Goal: Contribute content

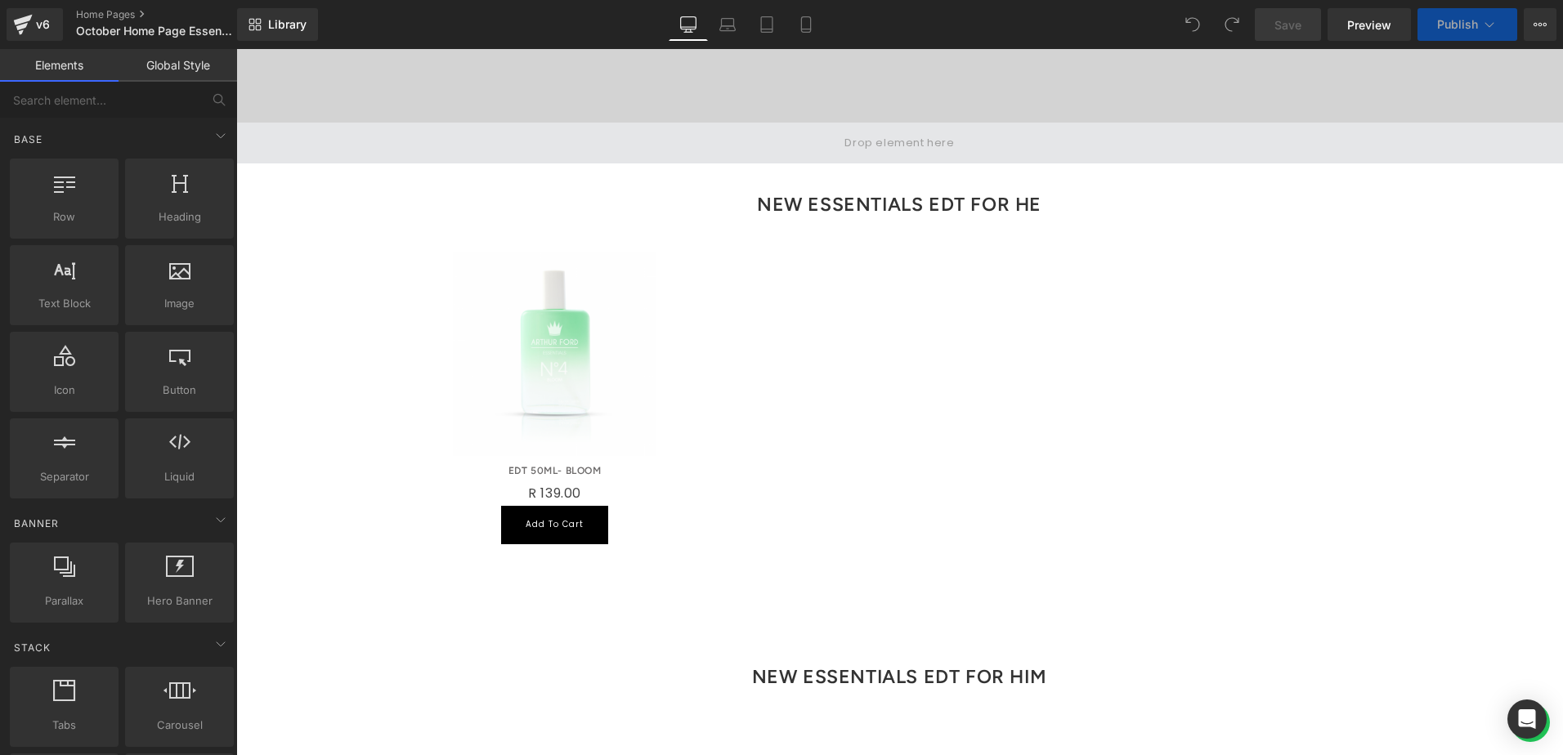
scroll to position [654, 0]
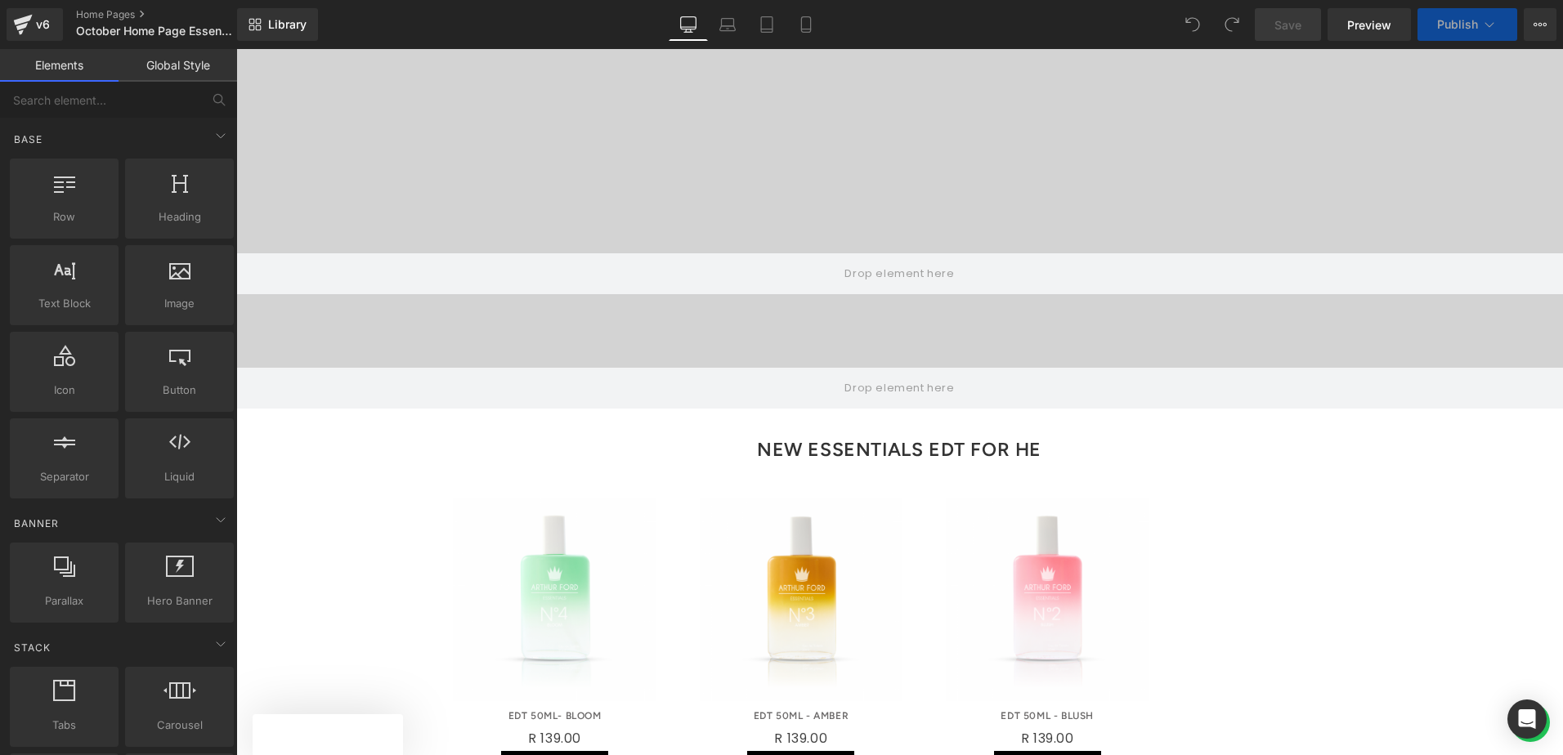
click at [1062, 426] on h3 "NEW ESSENTIALS EDT FOR HE" at bounding box center [899, 449] width 931 height 47
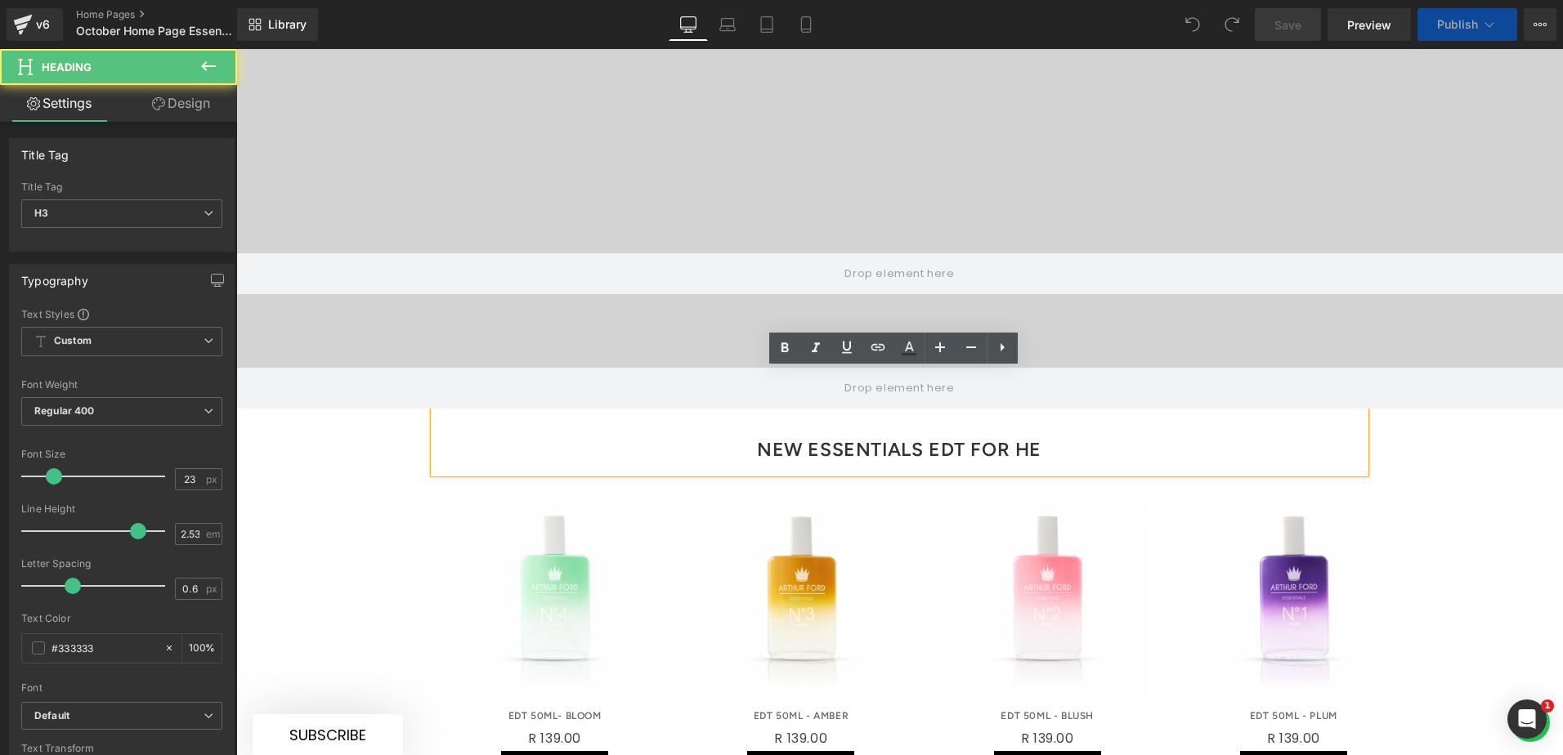
click at [1054, 426] on h3 "NEW ESSENTIALS EDT FOR HE" at bounding box center [899, 449] width 931 height 47
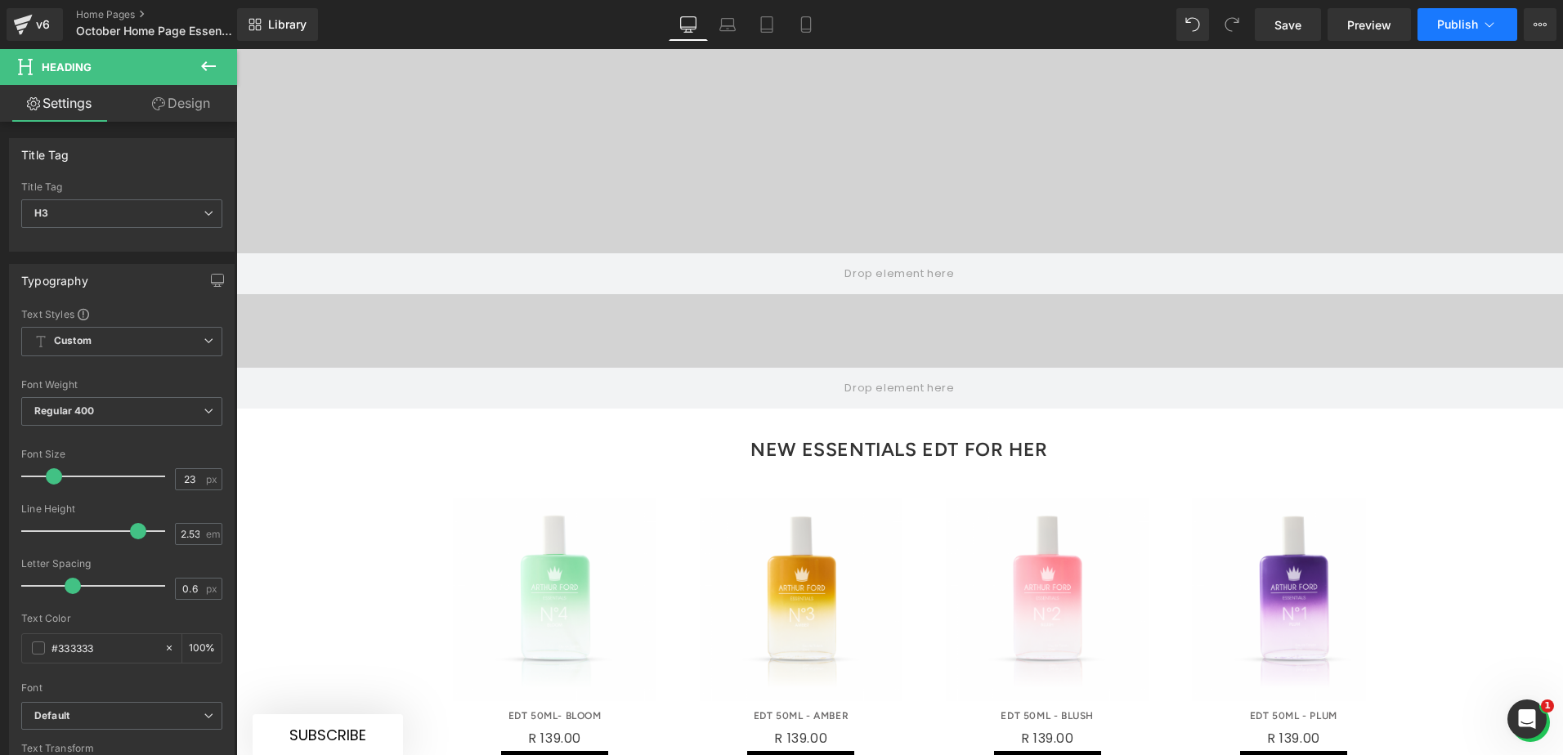
click at [1434, 23] on button "Publish" at bounding box center [1467, 24] width 100 height 33
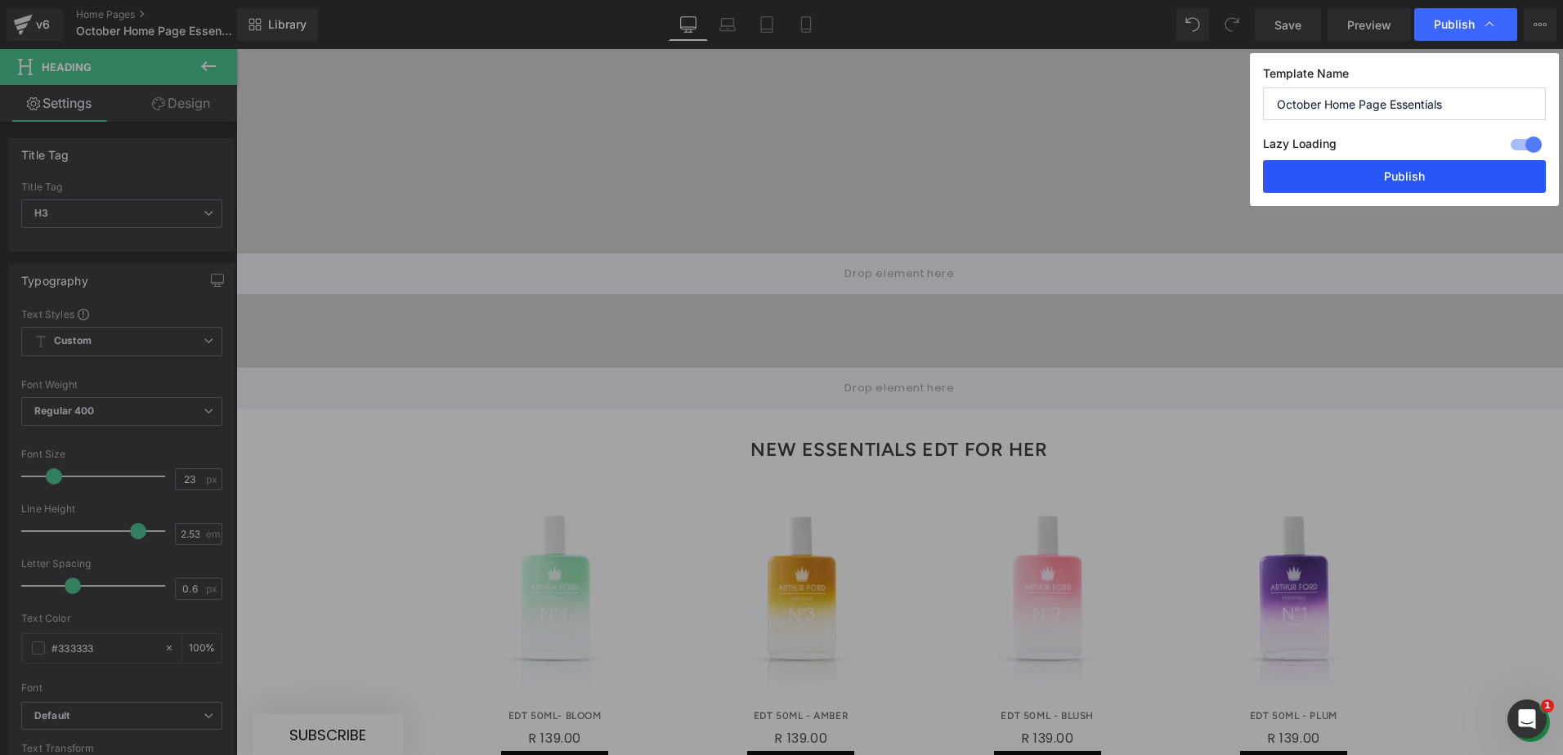
click at [1408, 171] on button "Publish" at bounding box center [1404, 176] width 283 height 33
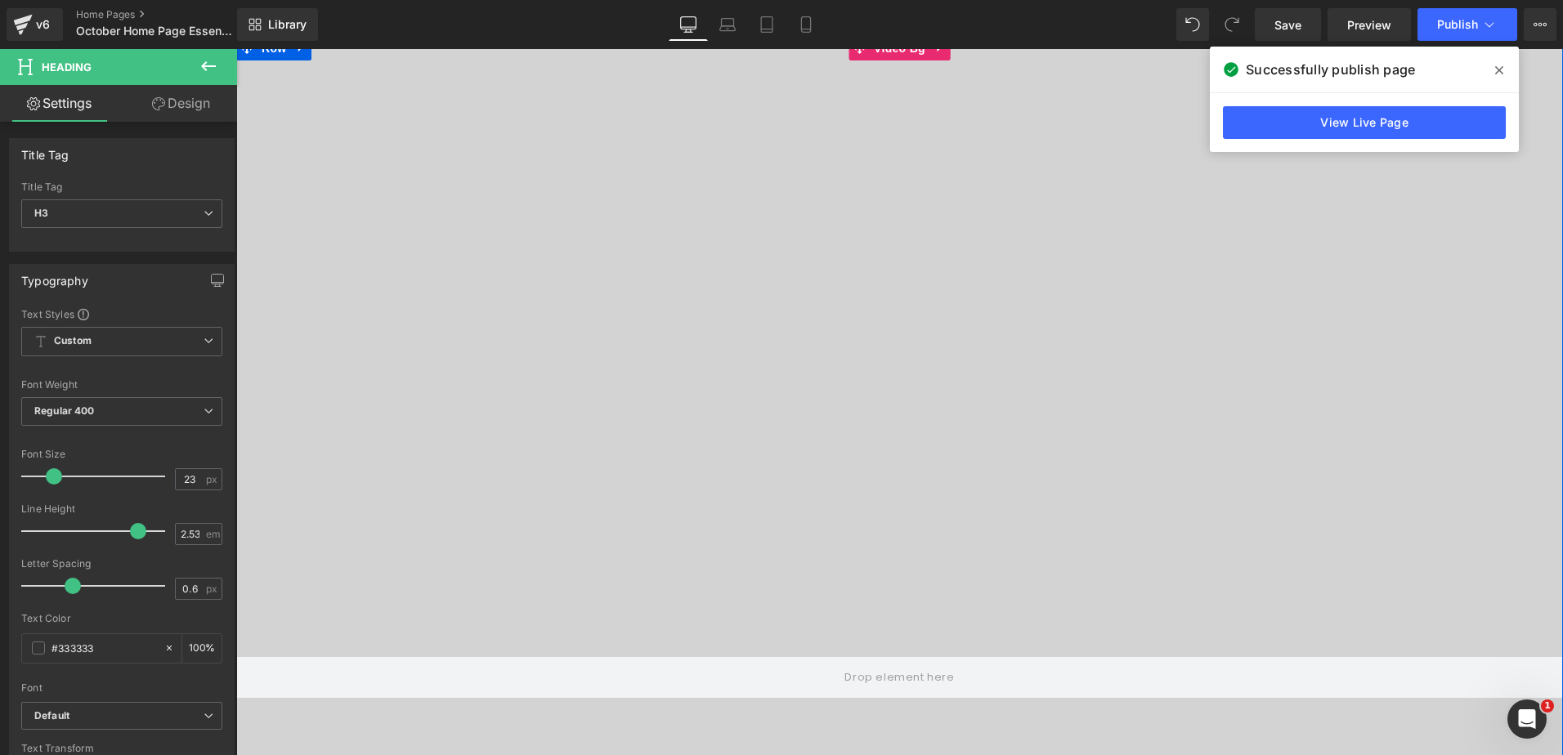
scroll to position [245, 0]
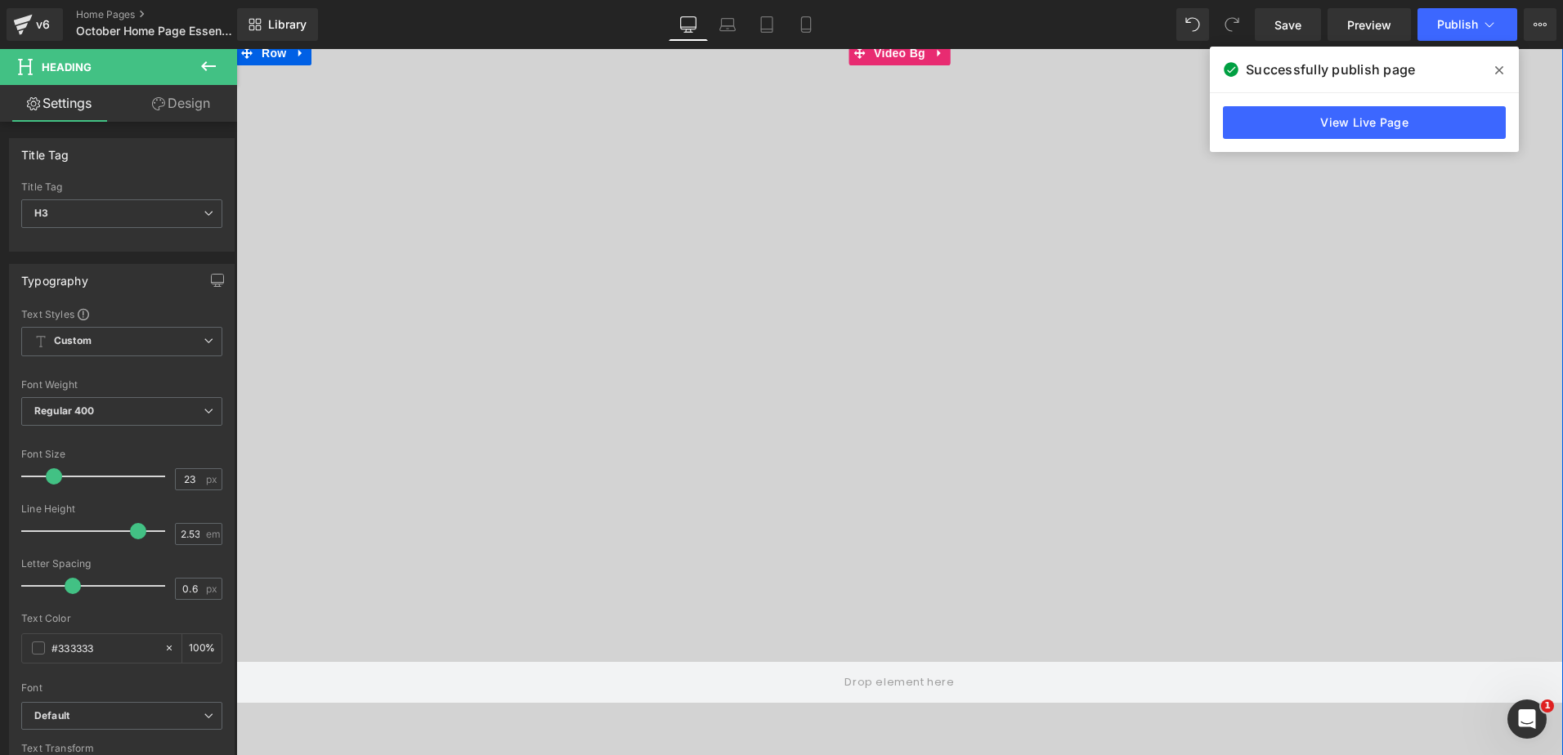
click at [656, 319] on video at bounding box center [899, 368] width 1327 height 664
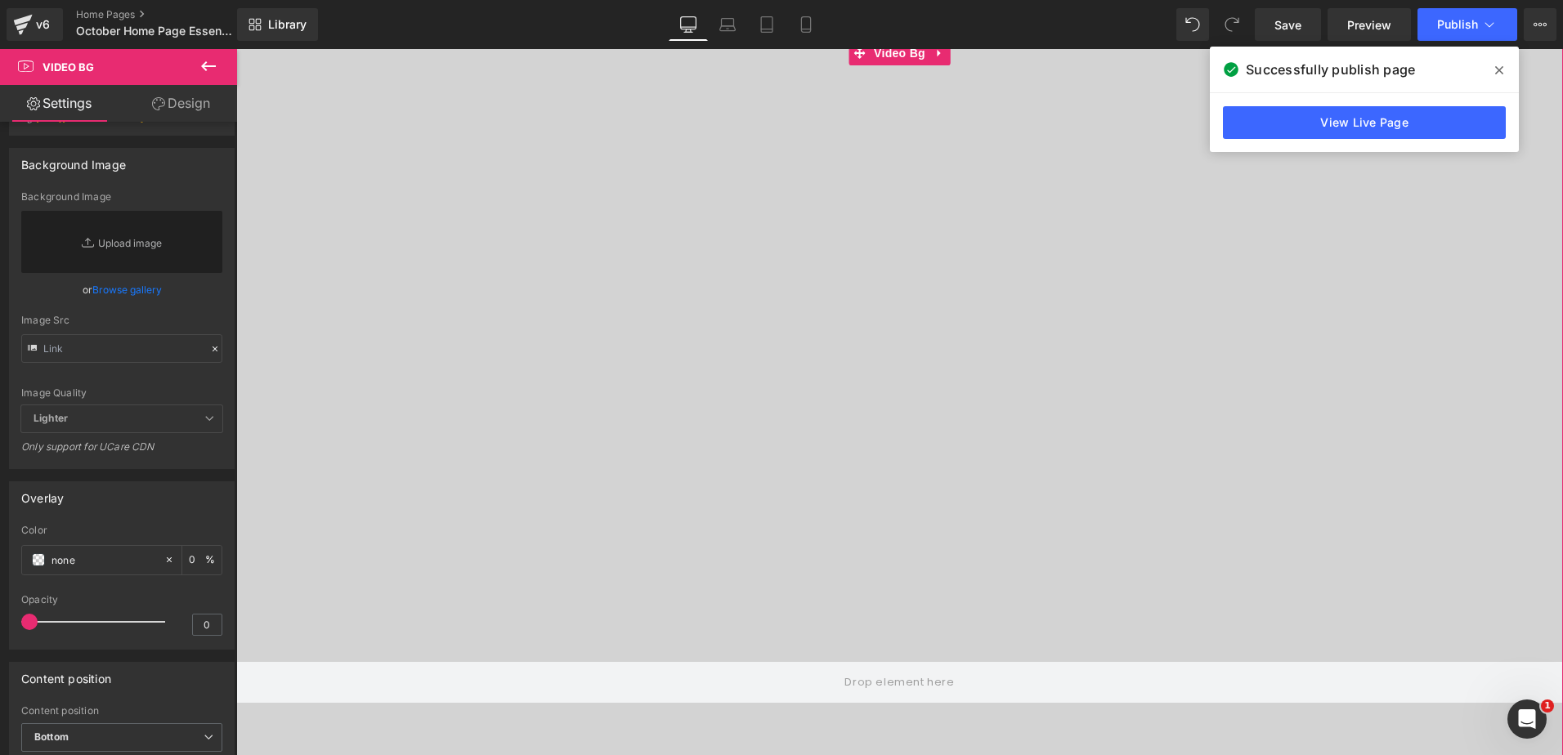
scroll to position [327, 0]
click at [114, 362] on input "text" at bounding box center [121, 347] width 201 height 29
click at [122, 325] on div "Image Src" at bounding box center [121, 319] width 201 height 11
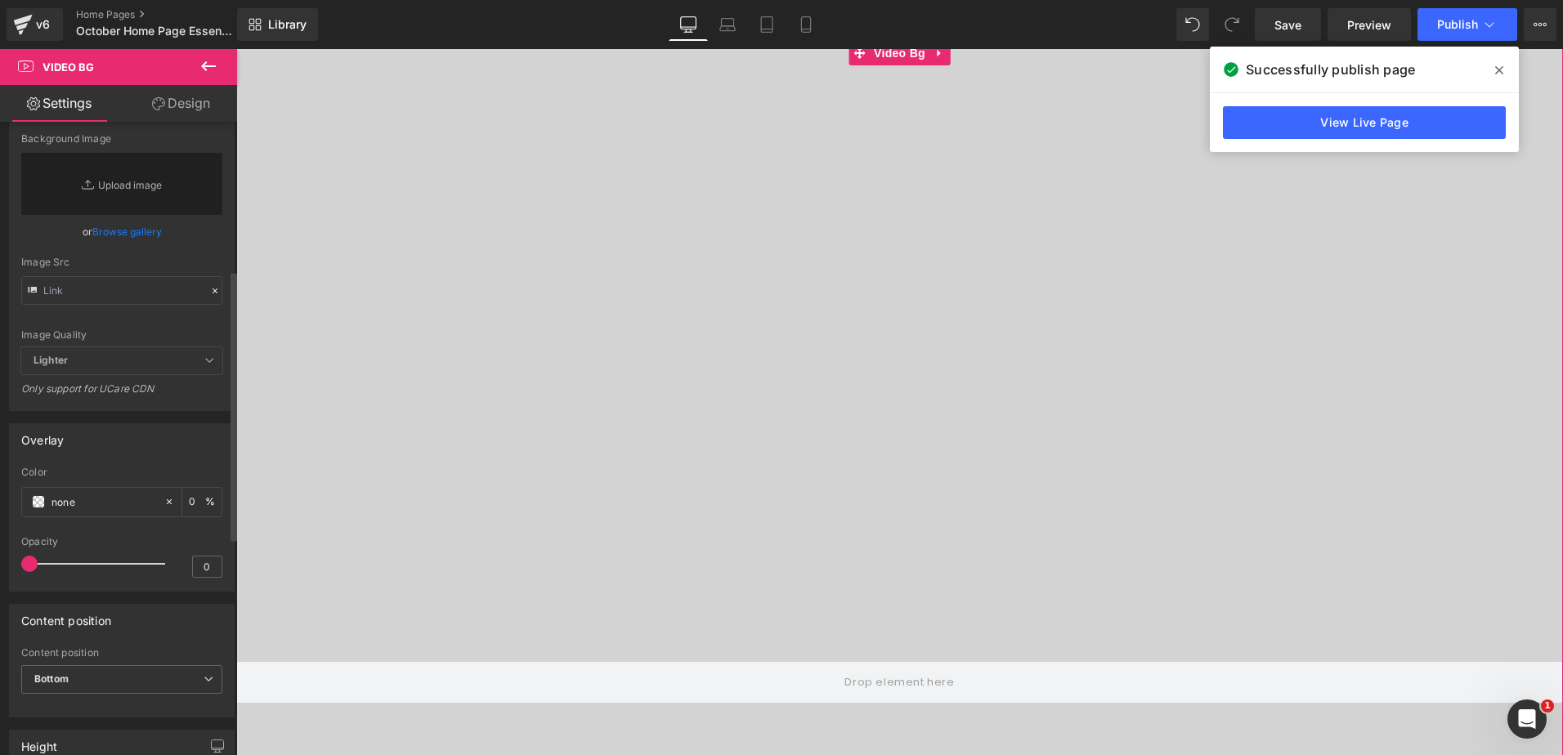
scroll to position [409, 0]
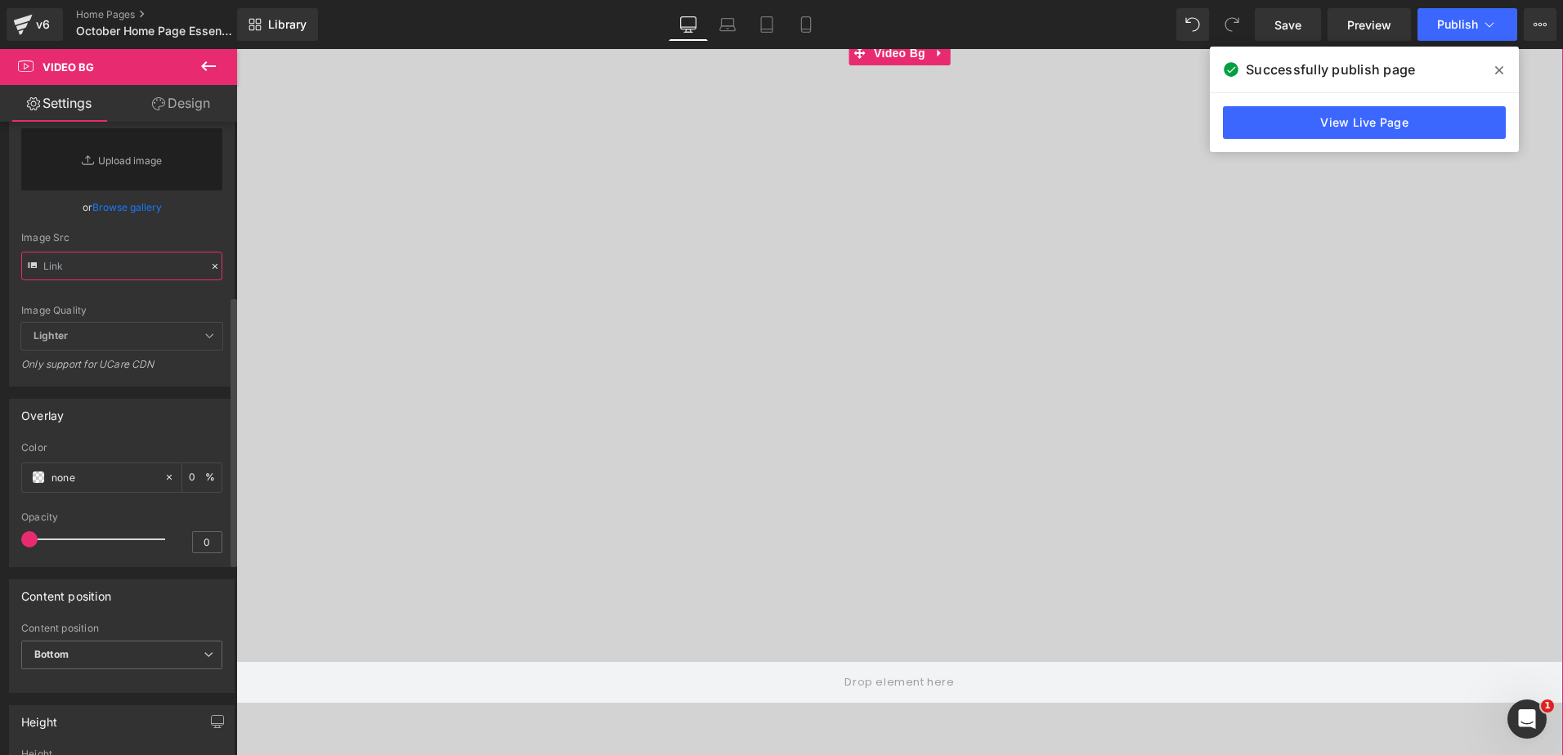
click at [105, 280] on input "text" at bounding box center [121, 266] width 201 height 29
paste input "[URL][DOMAIN_NAME]"
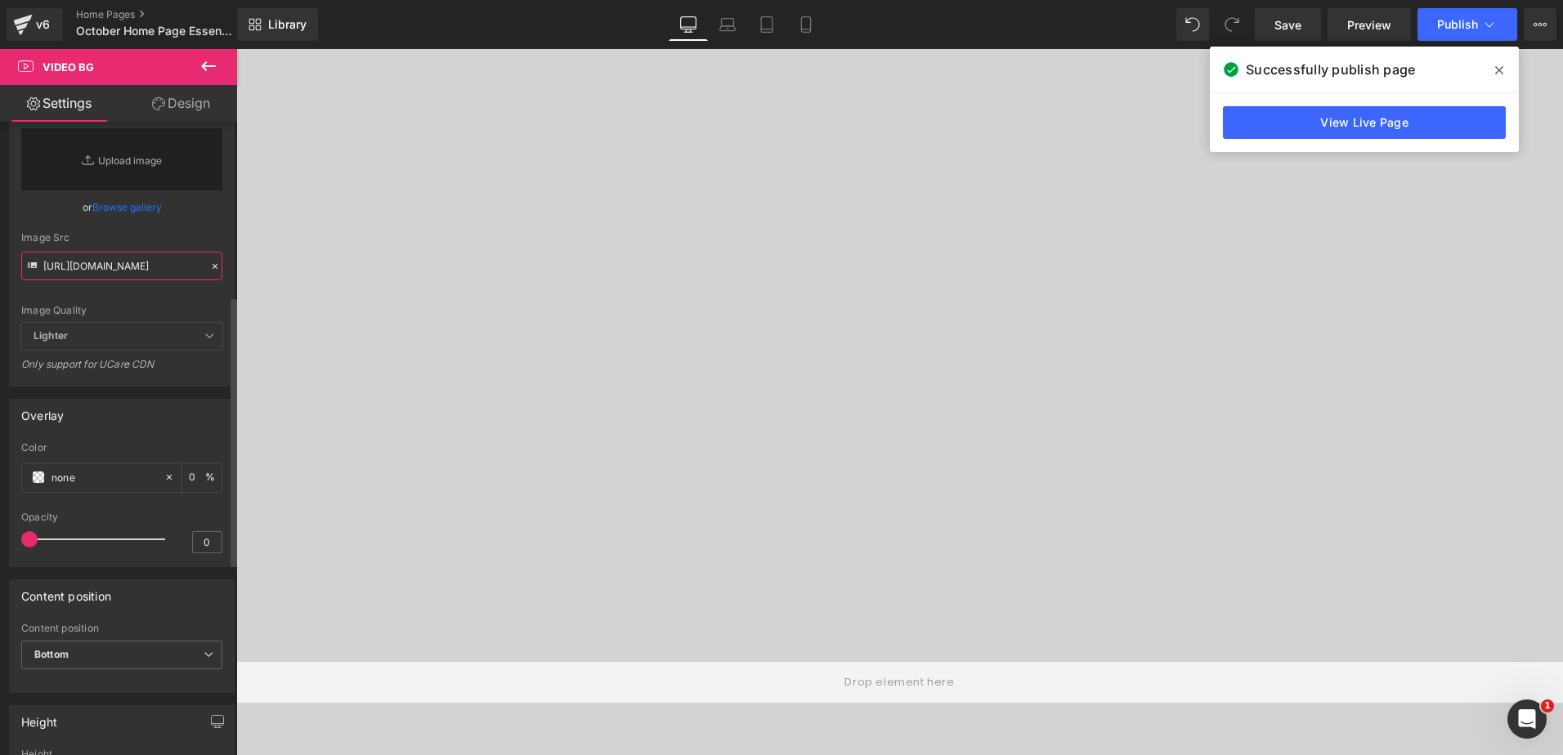
type input "[URL][DOMAIN_NAME]"
click at [193, 263] on div "Image Quality Lighter Lightest Lighter Lighter Lightest Only support for UCare …" at bounding box center [121, 216] width 201 height 214
click at [1362, 21] on span "Preview" at bounding box center [1369, 24] width 44 height 17
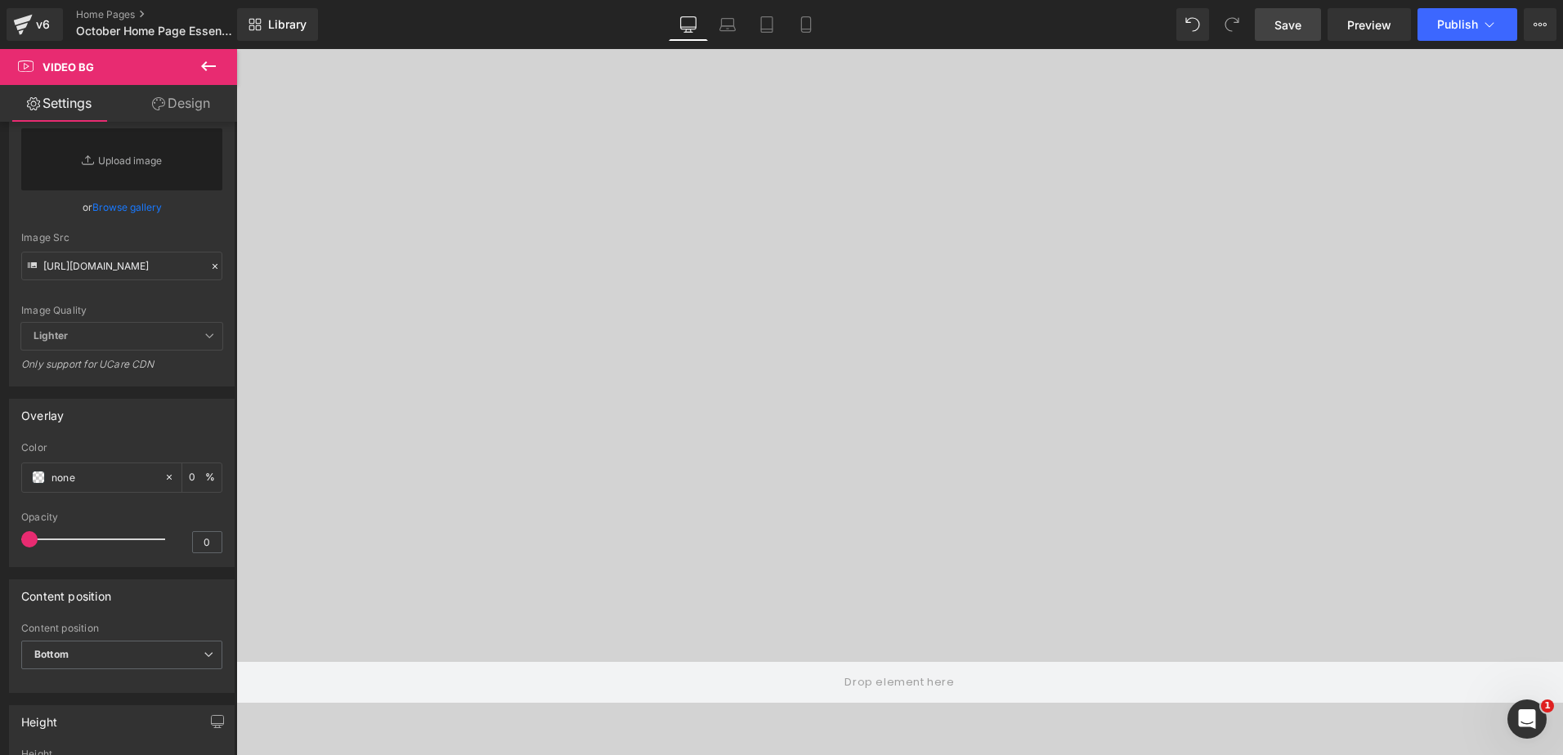
click at [1297, 24] on span "Save" at bounding box center [1287, 24] width 27 height 17
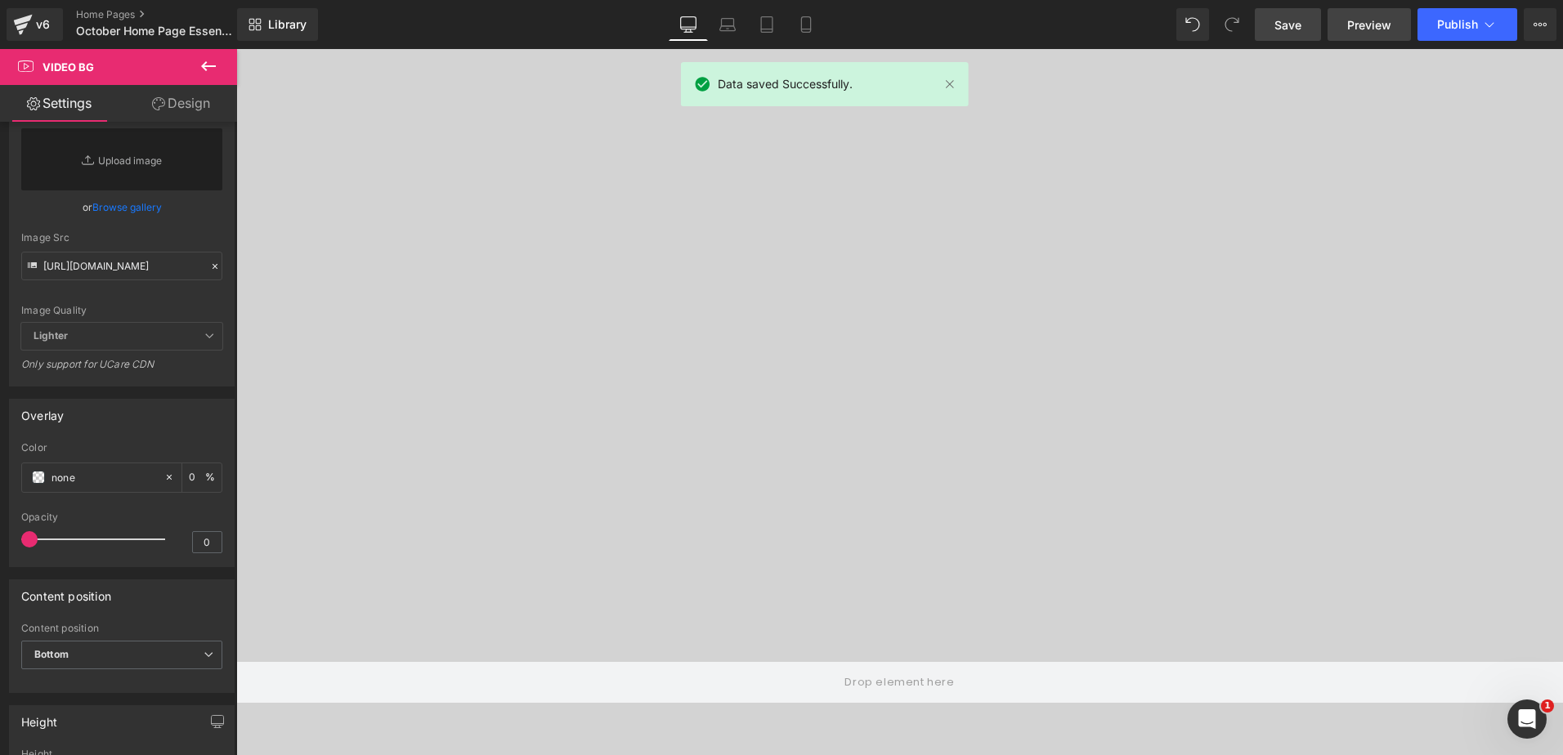
click at [1346, 18] on link "Preview" at bounding box center [1368, 24] width 83 height 33
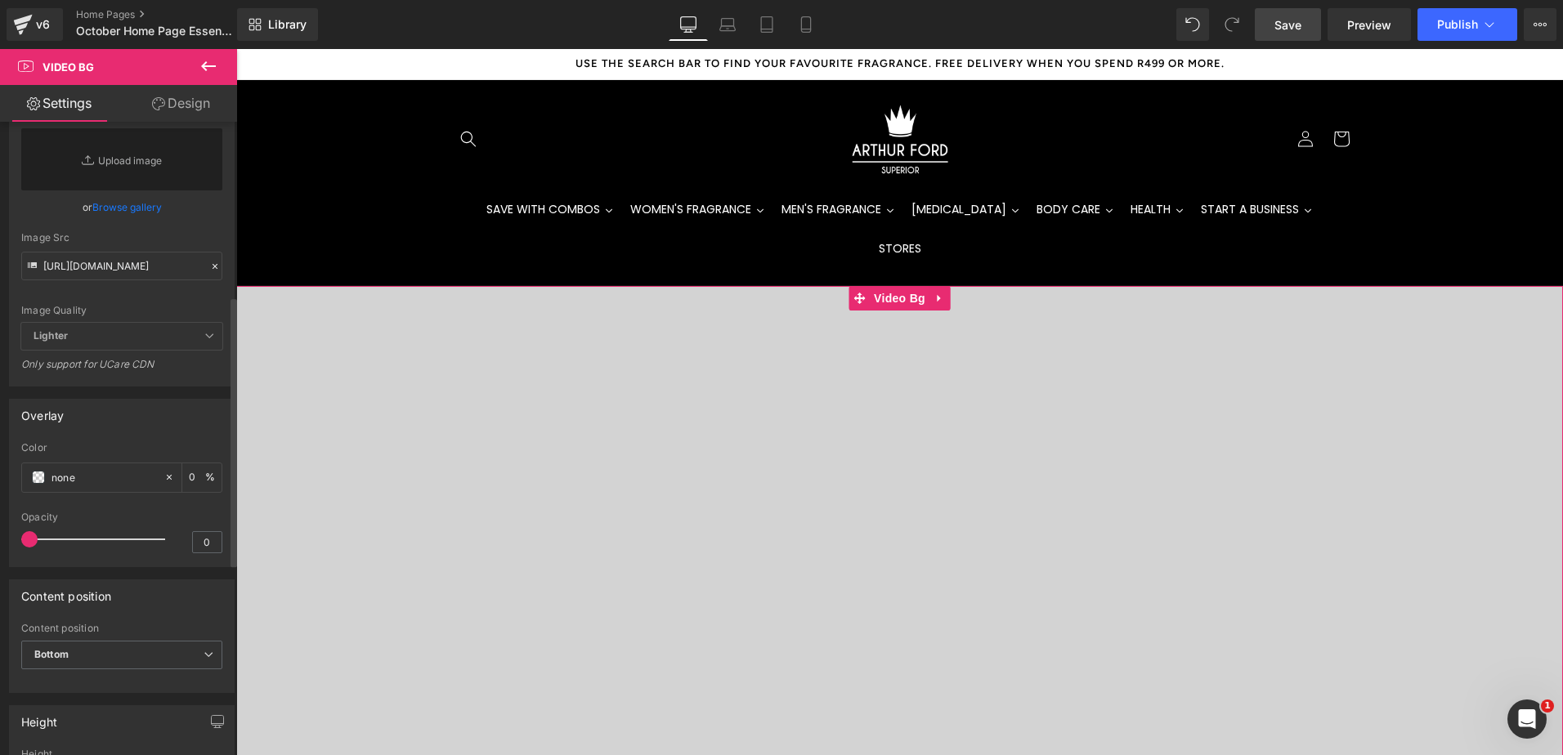
scroll to position [490, 0]
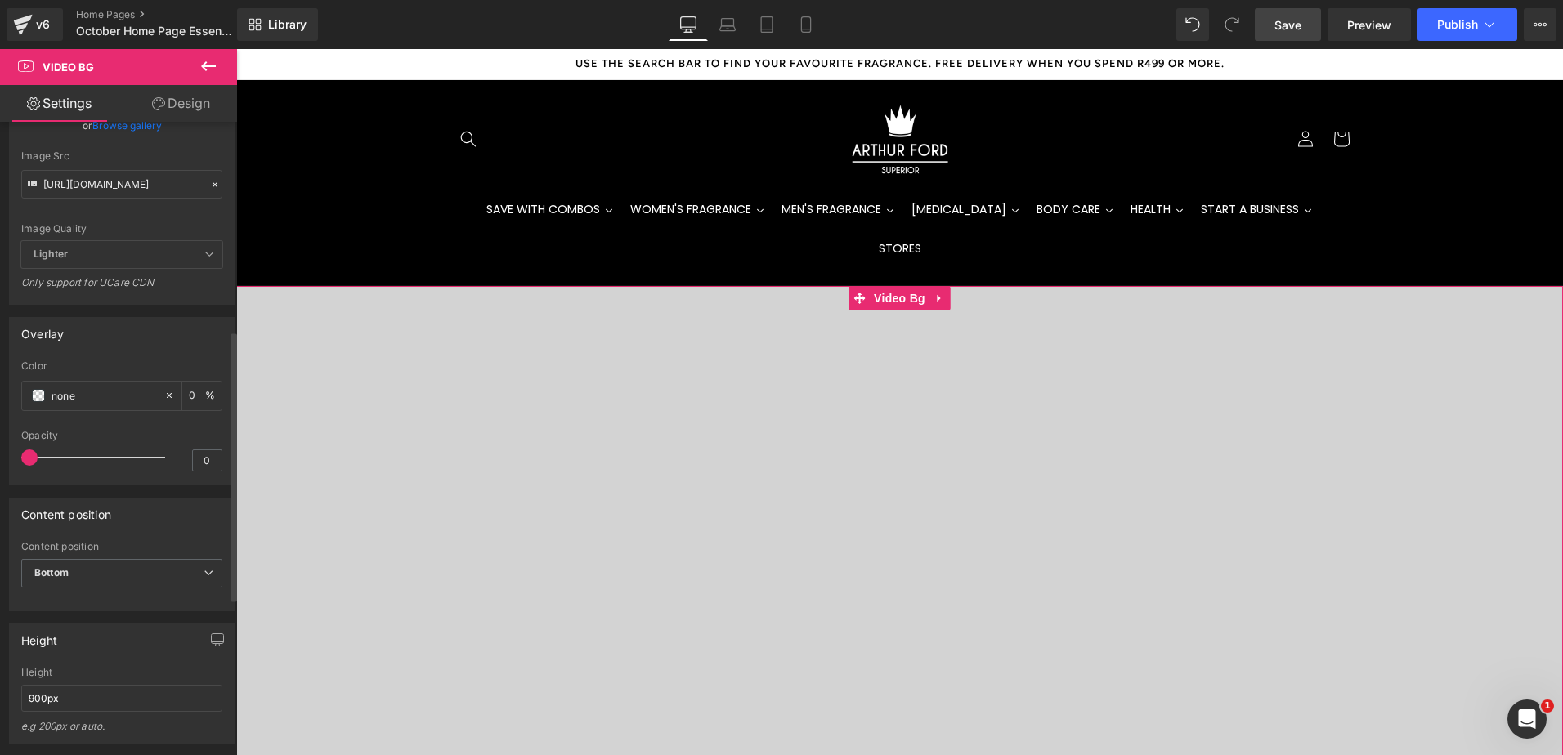
click at [213, 187] on icon at bounding box center [215, 184] width 5 height 5
click at [178, 162] on div "Image Src" at bounding box center [121, 155] width 201 height 11
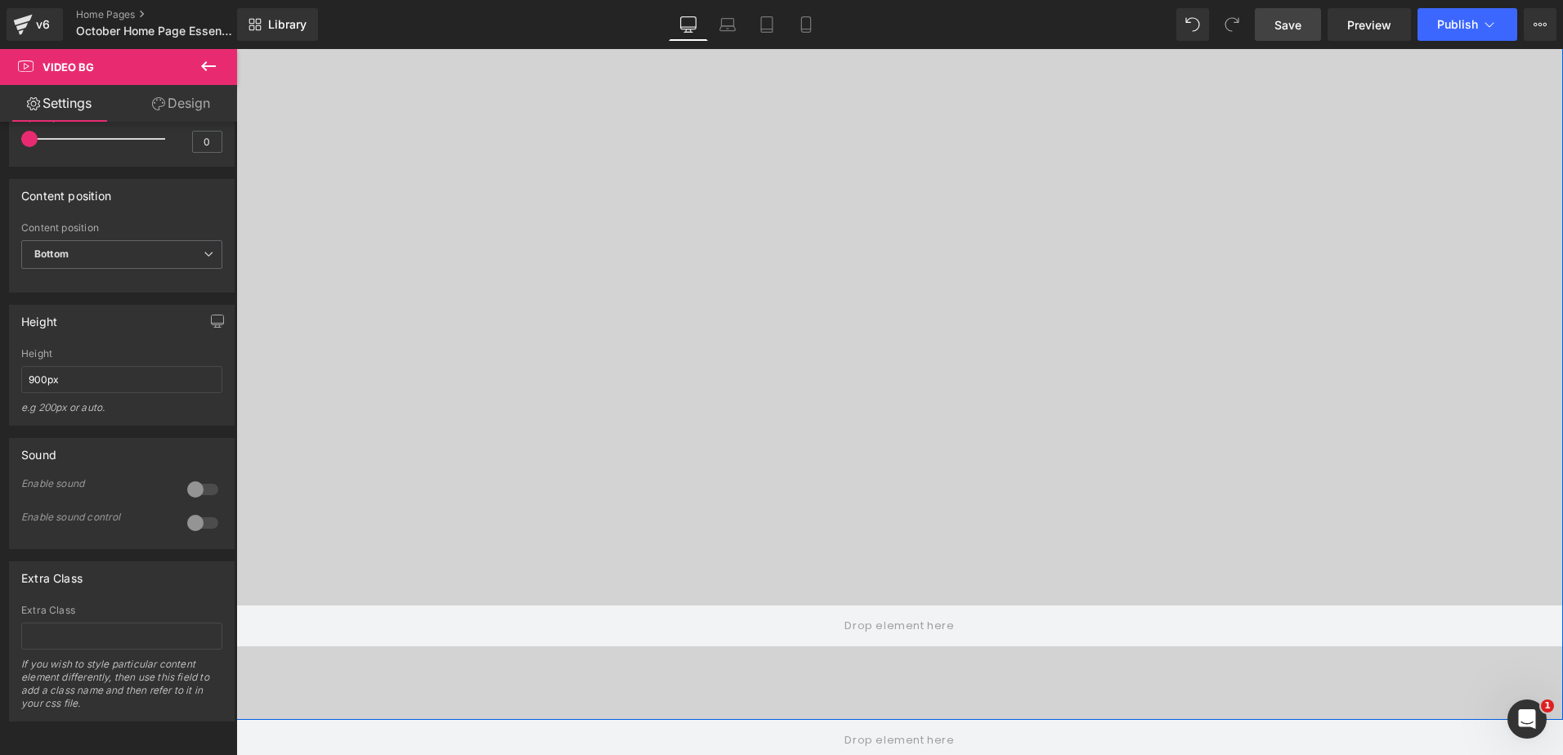
scroll to position [327, 0]
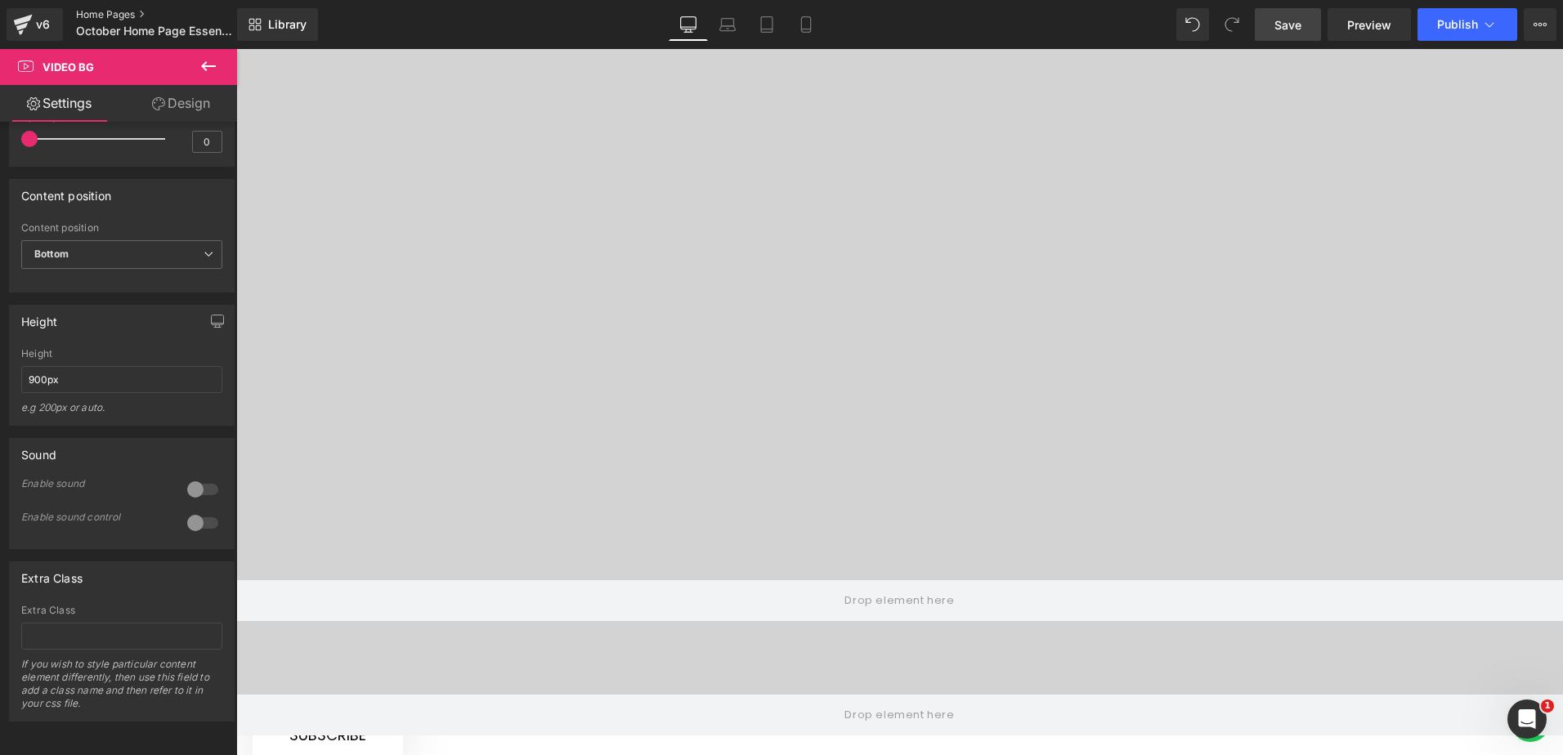
click at [96, 10] on link "Home Pages" at bounding box center [170, 14] width 188 height 13
